Goal: Answer question/provide support: Share knowledge or assist other users

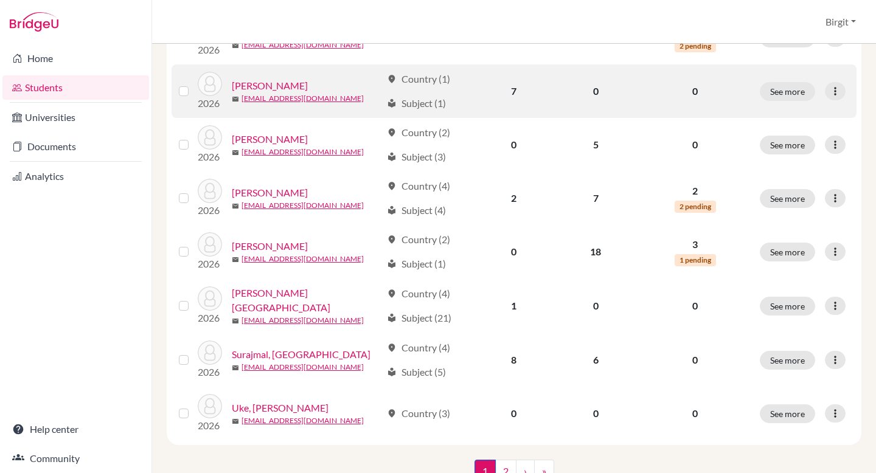
scroll to position [919, 0]
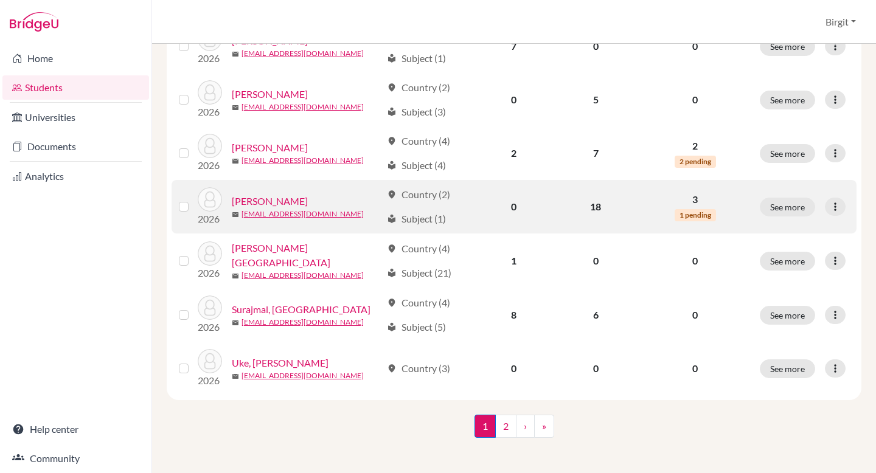
click at [265, 200] on link "[PERSON_NAME]" at bounding box center [270, 201] width 76 height 15
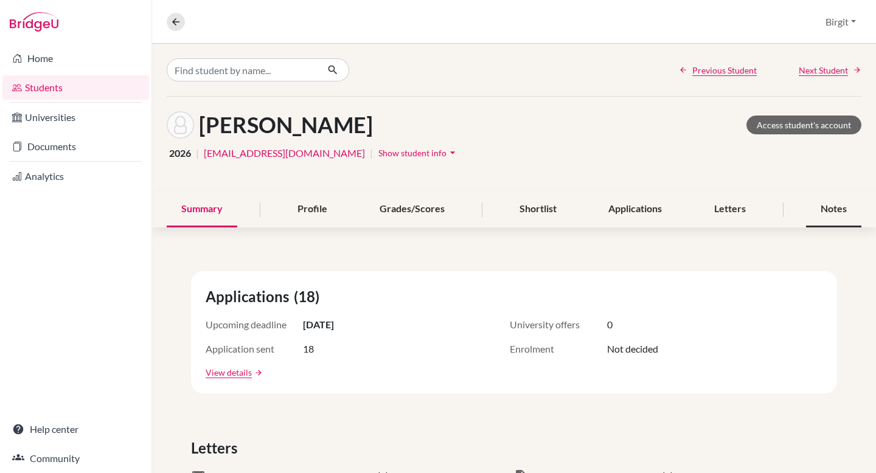
click at [824, 207] on div "Notes" at bounding box center [833, 210] width 55 height 36
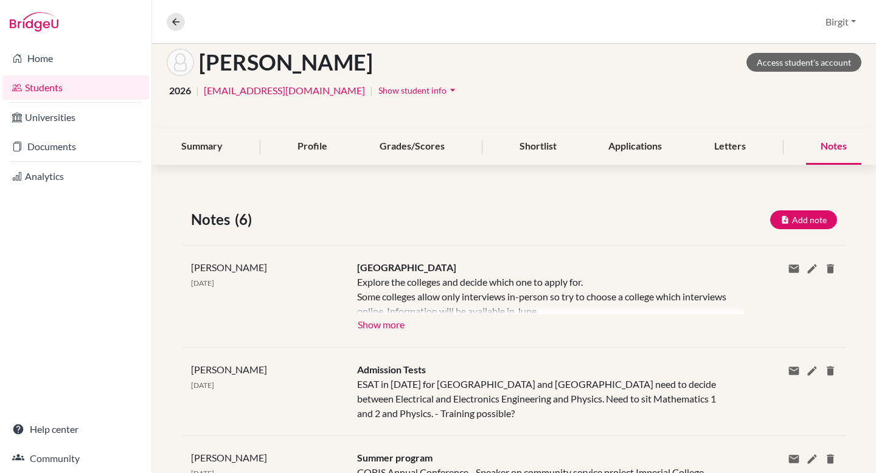
scroll to position [125, 0]
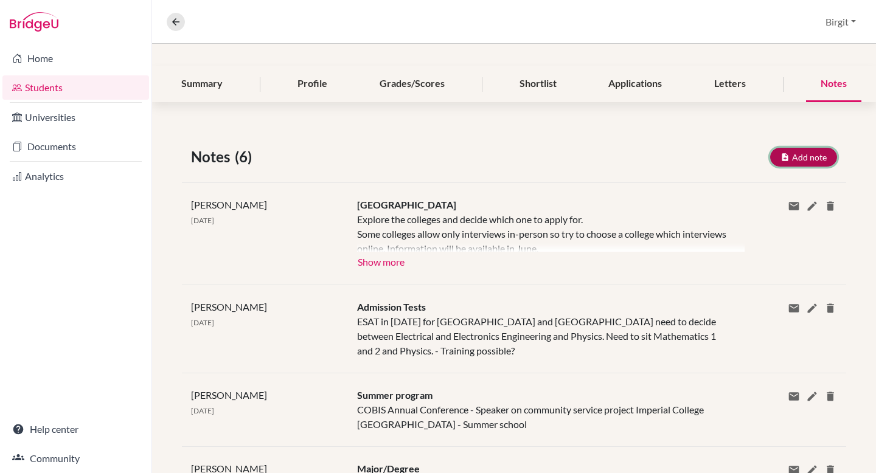
click at [801, 156] on button "Add note" at bounding box center [803, 157] width 67 height 19
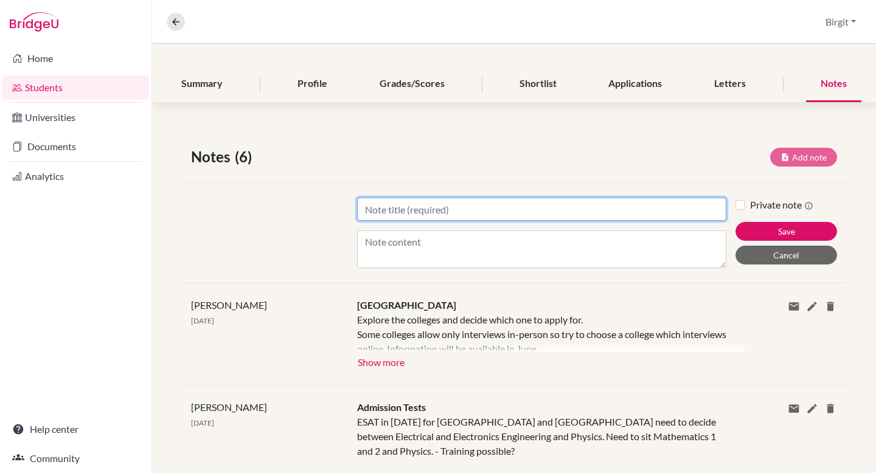
click at [509, 207] on input "Title" at bounding box center [541, 209] width 369 height 23
type input "SAT Scores"
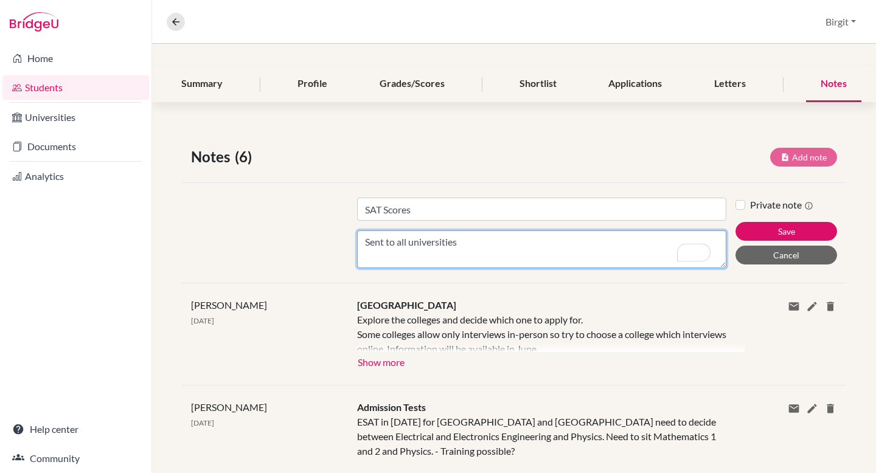
click at [409, 240] on textarea "Sent to all universities" at bounding box center [541, 250] width 369 height 38
click at [475, 239] on textarea "Sent to all EA universities" at bounding box center [541, 250] width 369 height 38
click at [408, 242] on textarea "Sent to all EA universities" at bounding box center [541, 250] width 369 height 38
click at [574, 243] on textarea "Sent to all ED/EA universities" at bounding box center [541, 250] width 369 height 38
type textarea "Sent to all ED/EA universities => one score only"
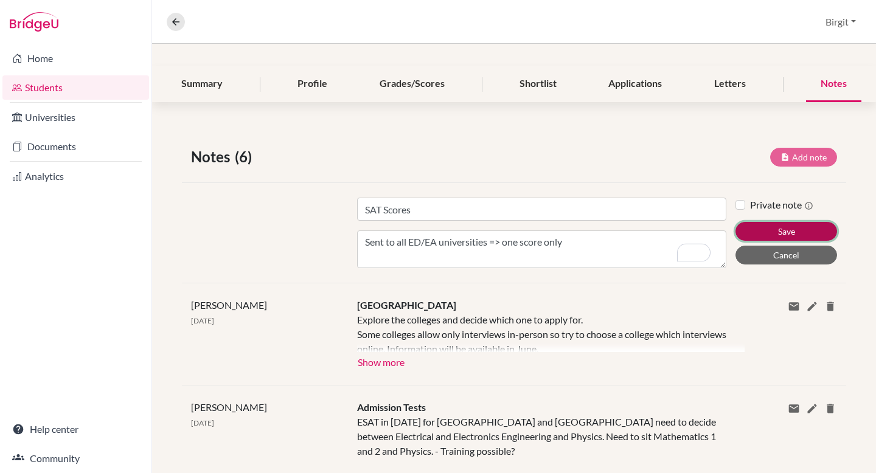
click at [778, 229] on button "Save" at bounding box center [786, 231] width 102 height 19
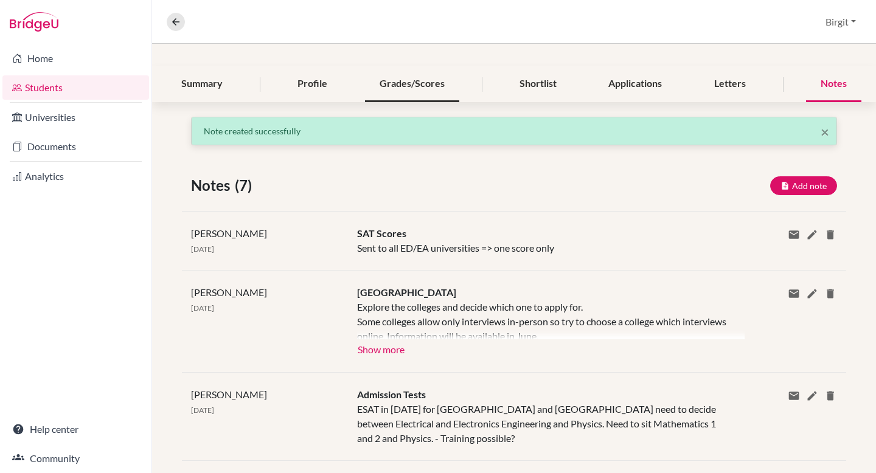
click at [389, 82] on div "Grades/Scores" at bounding box center [412, 84] width 94 height 36
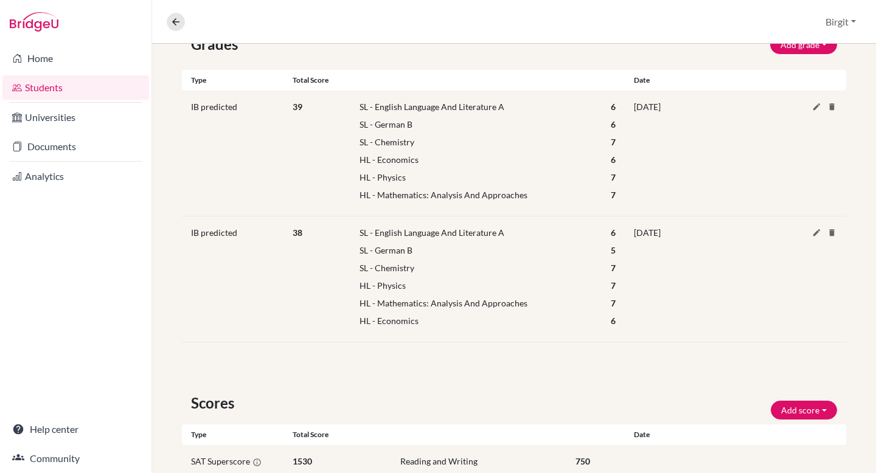
scroll to position [114, 0]
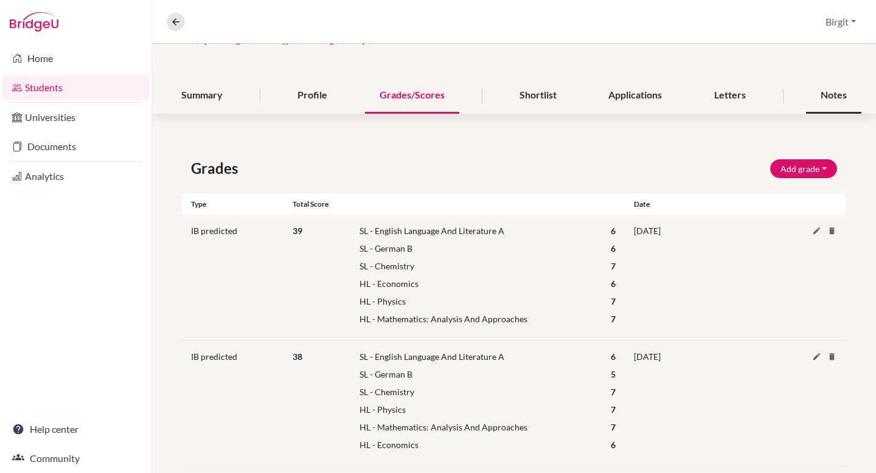
click at [822, 89] on div "Notes" at bounding box center [833, 96] width 55 height 36
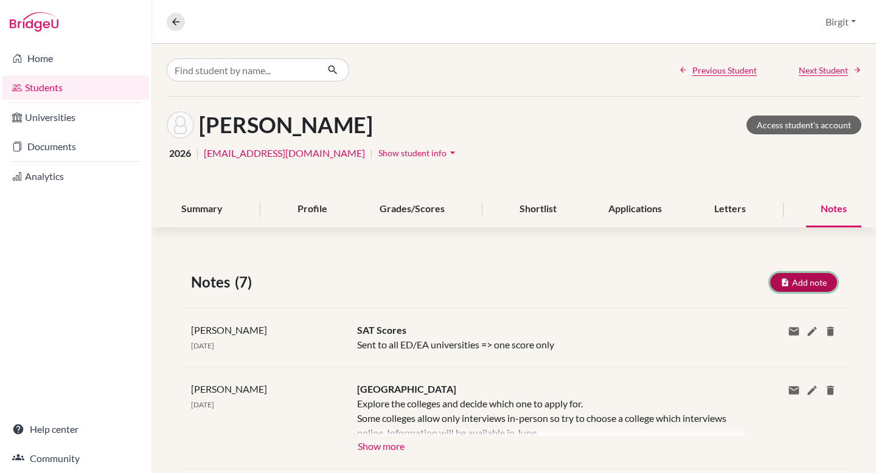
click at [797, 280] on button "Add note" at bounding box center [803, 282] width 67 height 19
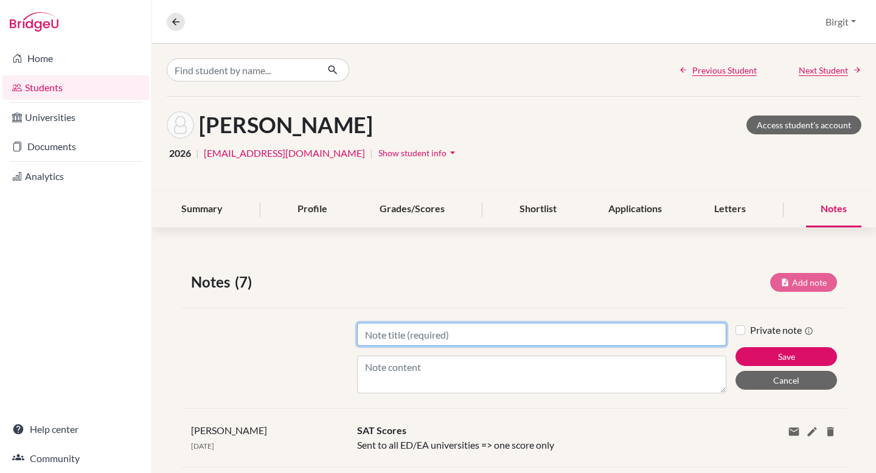
click at [526, 329] on input "Title" at bounding box center [541, 334] width 369 height 23
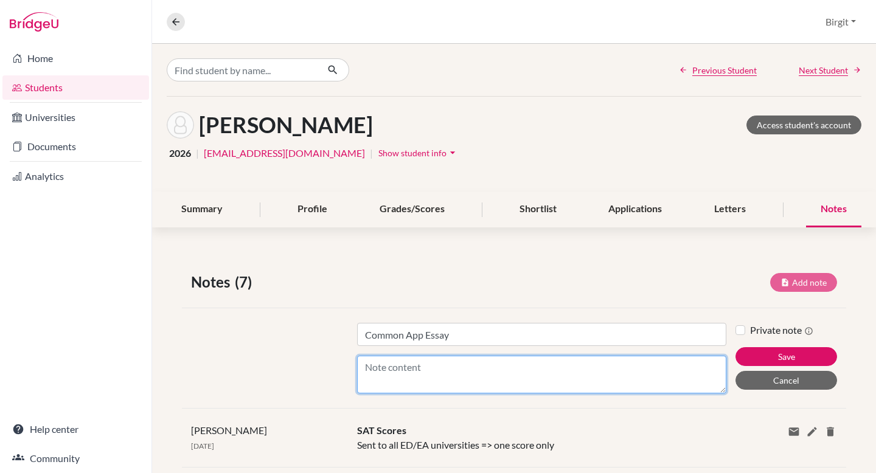
click at [440, 366] on textarea "Content" at bounding box center [541, 375] width 369 height 38
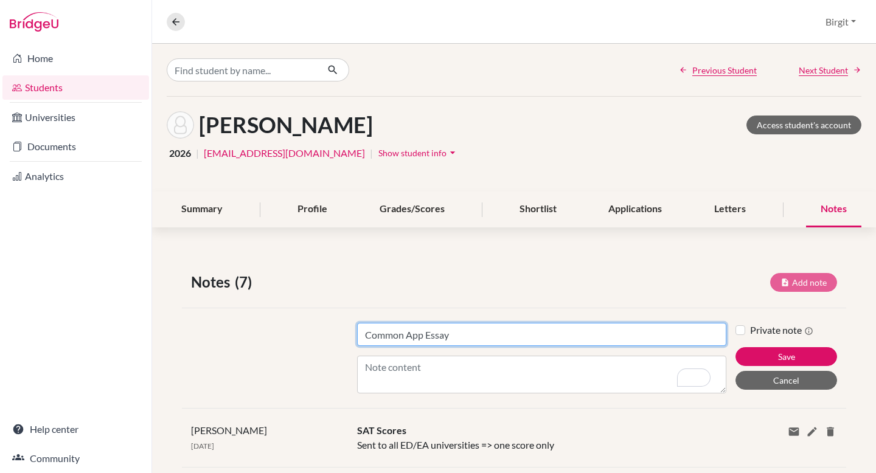
drag, startPoint x: 425, startPoint y: 332, endPoint x: 338, endPoint y: 336, distance: 87.7
click at [338, 336] on div "Title Common App Essay Content Private note Save Cancel" at bounding box center [514, 358] width 664 height 100
click at [393, 337] on input "Essay" at bounding box center [541, 334] width 369 height 23
type input "Essays and Resume"
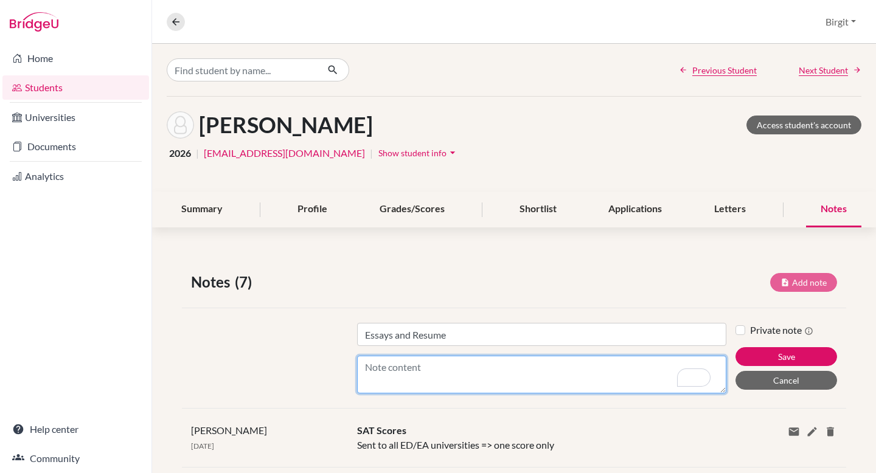
click at [523, 373] on textarea "Content" at bounding box center [541, 375] width 369 height 38
paste textarea "[URL][DOMAIN_NAME]"
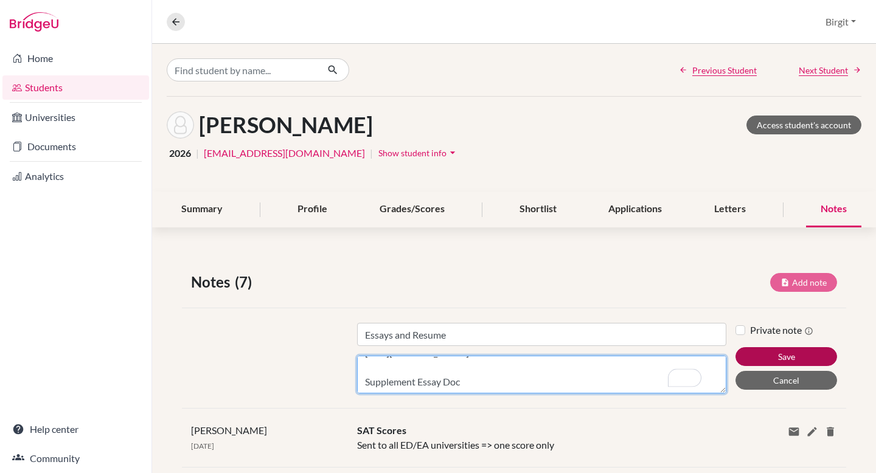
type textarea "Resume [URL][DOMAIN_NAME] Common App Essay [URL][DOMAIN_NAME] Supplement Essay …"
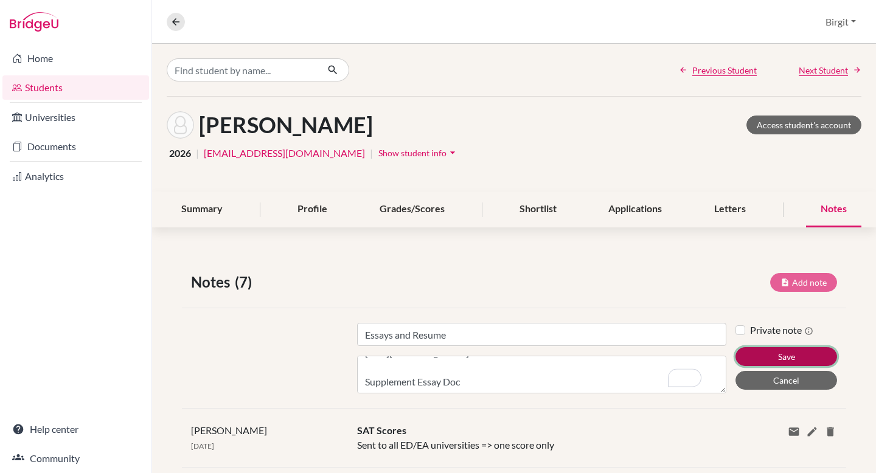
click at [780, 352] on button "Save" at bounding box center [786, 356] width 102 height 19
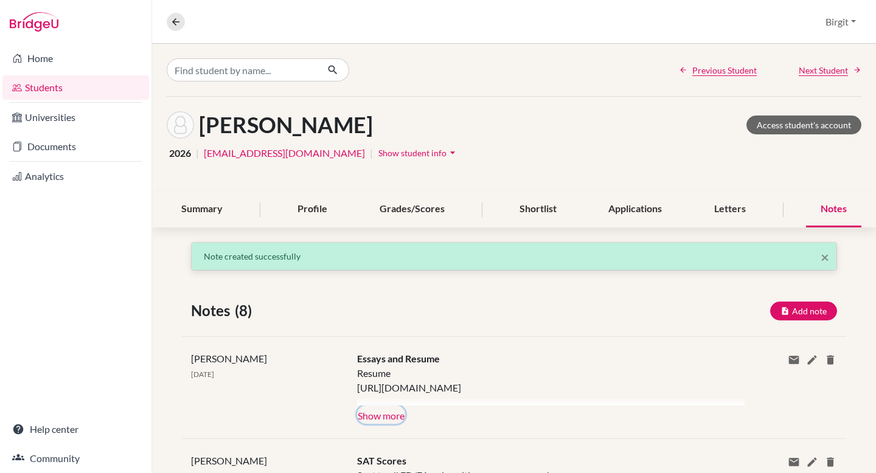
click at [392, 417] on button "Show more" at bounding box center [381, 415] width 48 height 18
